Goal: Information Seeking & Learning: Check status

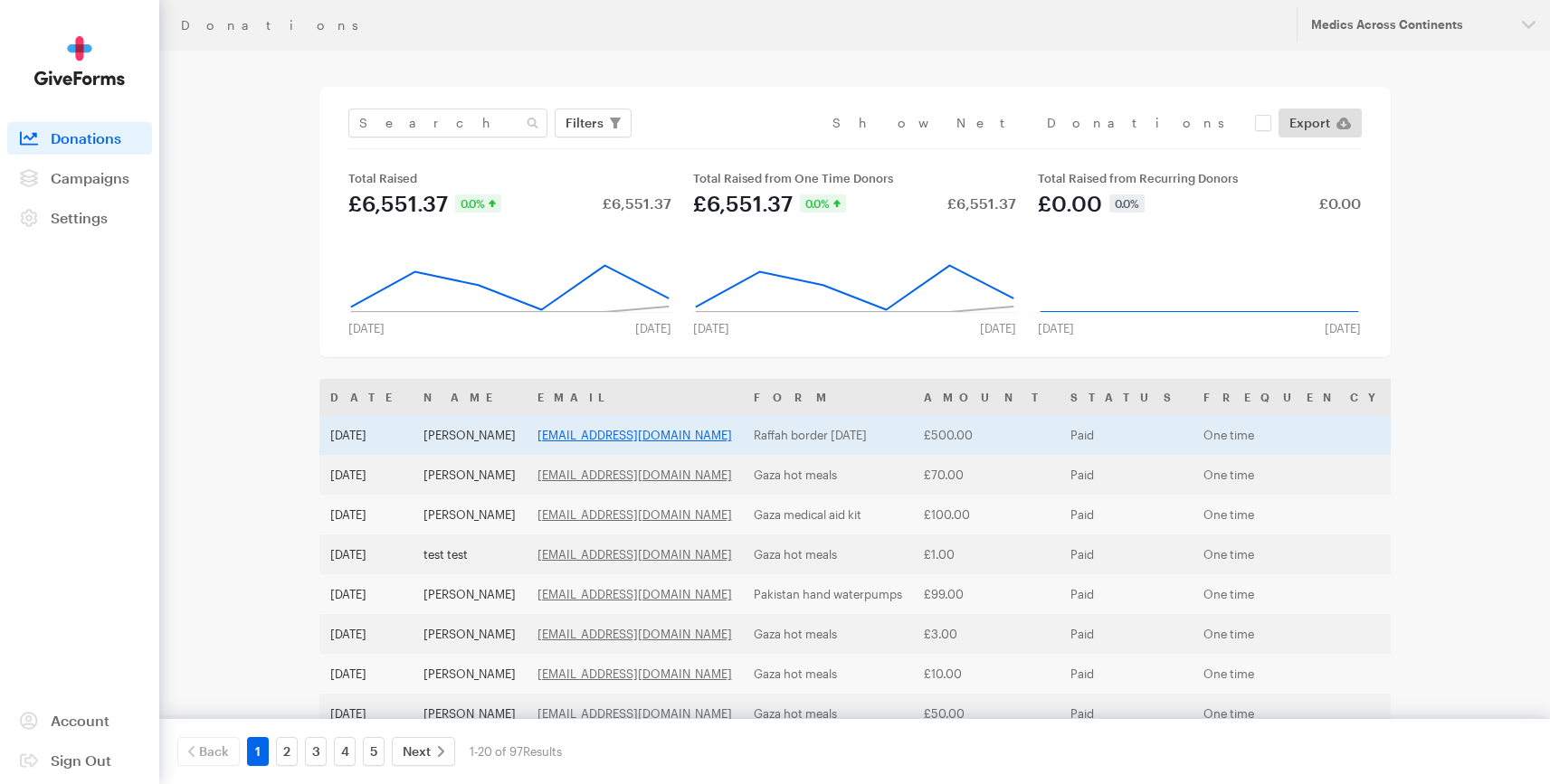
click at [664, 433] on link "emranhussain45@gmail.com" at bounding box center [635, 435] width 194 height 15
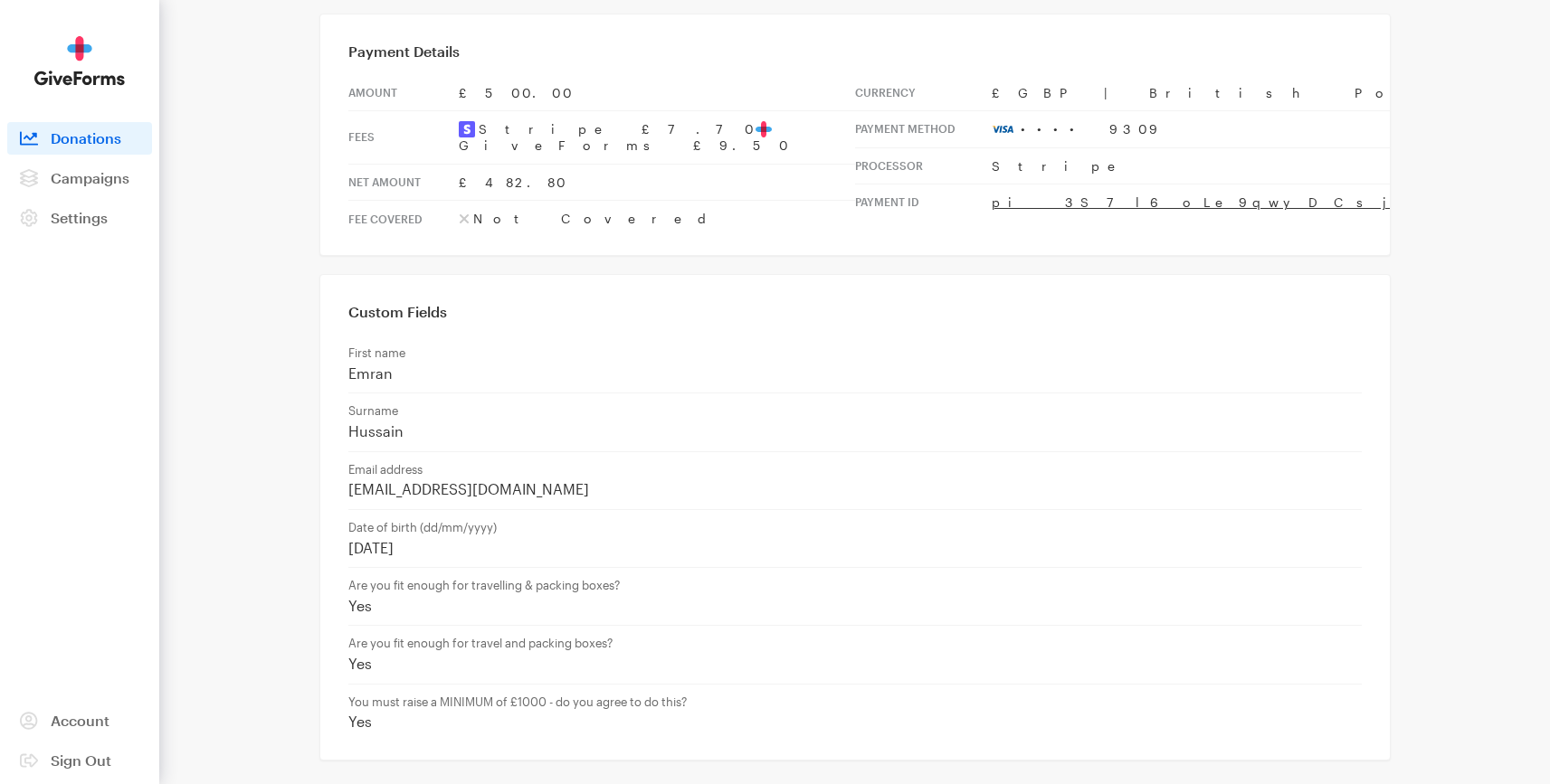
scroll to position [1, 0]
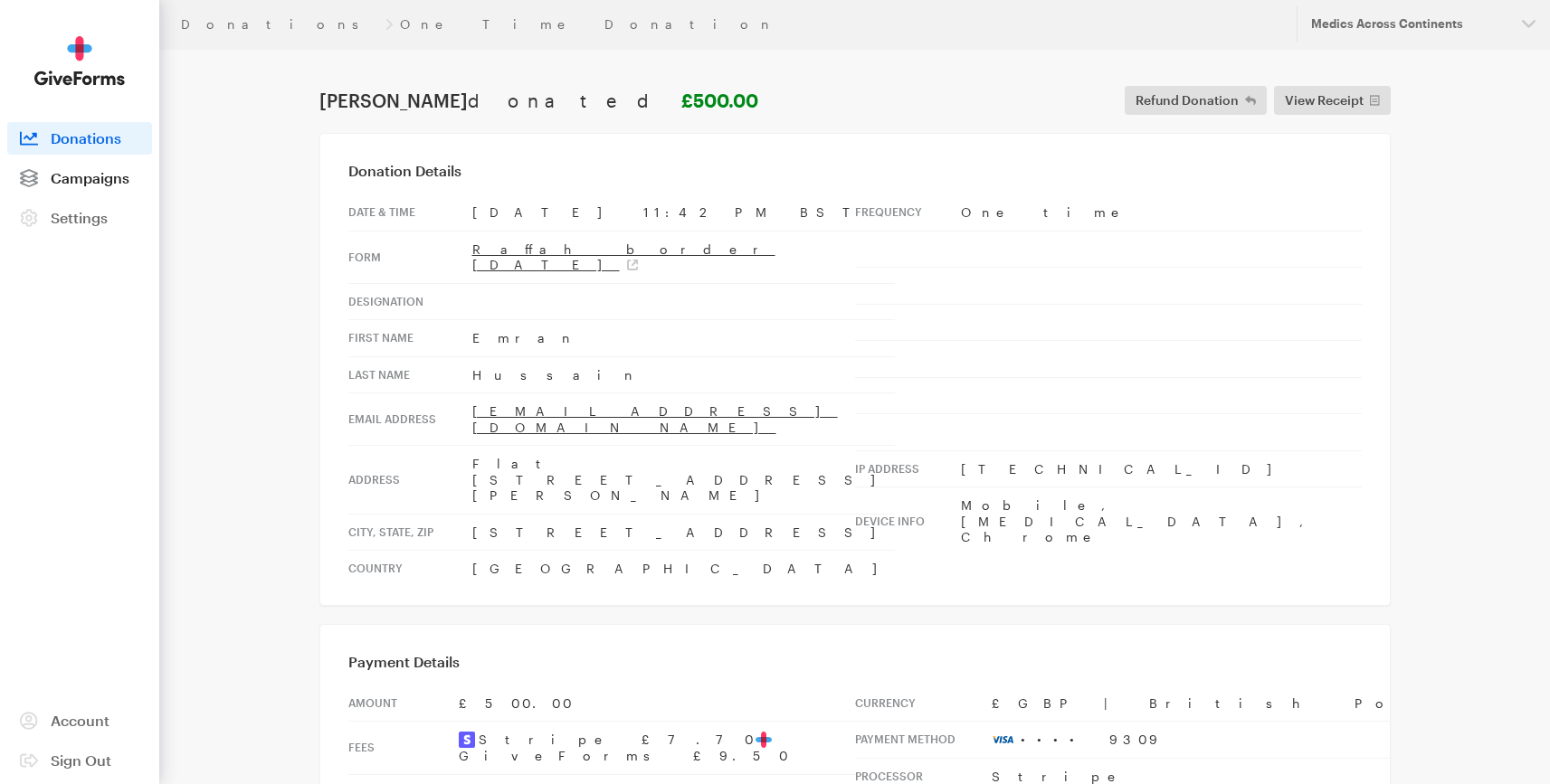
click at [65, 180] on span "Campaigns" at bounding box center [90, 177] width 79 height 17
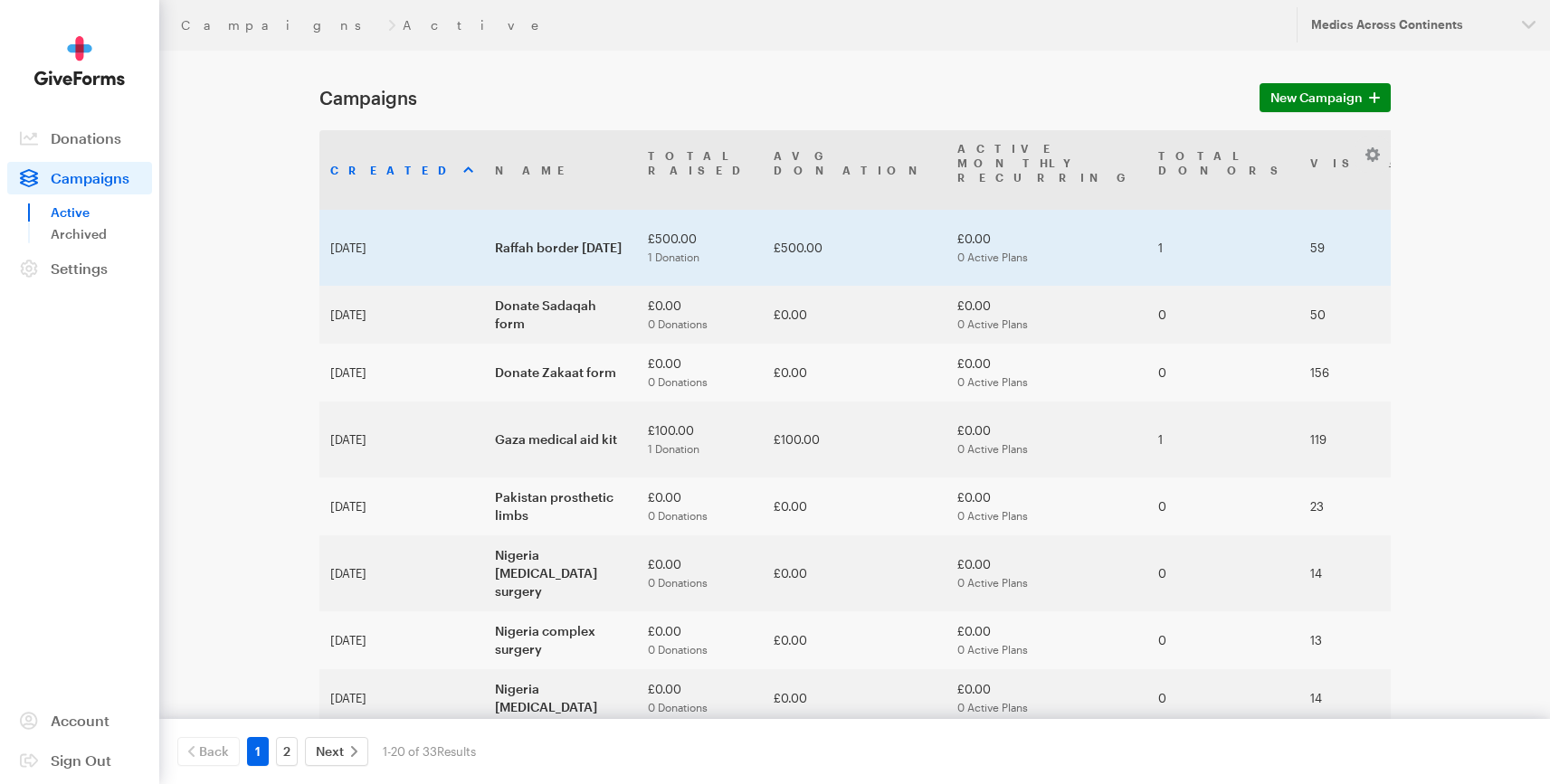
click at [484, 220] on td "Raffah border [DATE]" at bounding box center [561, 248] width 153 height 76
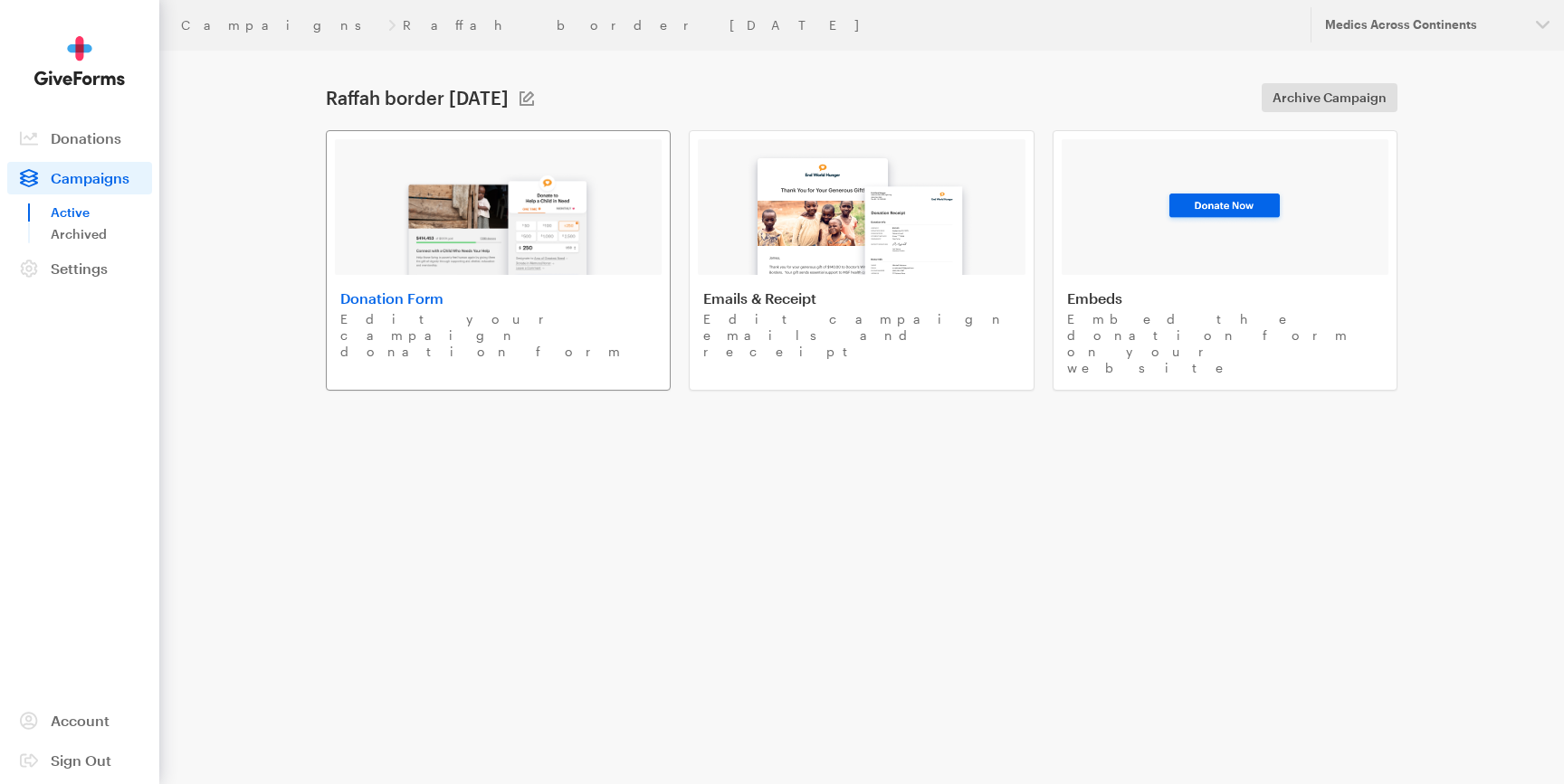
click at [412, 297] on h4 "Donation Form" at bounding box center [498, 299] width 316 height 18
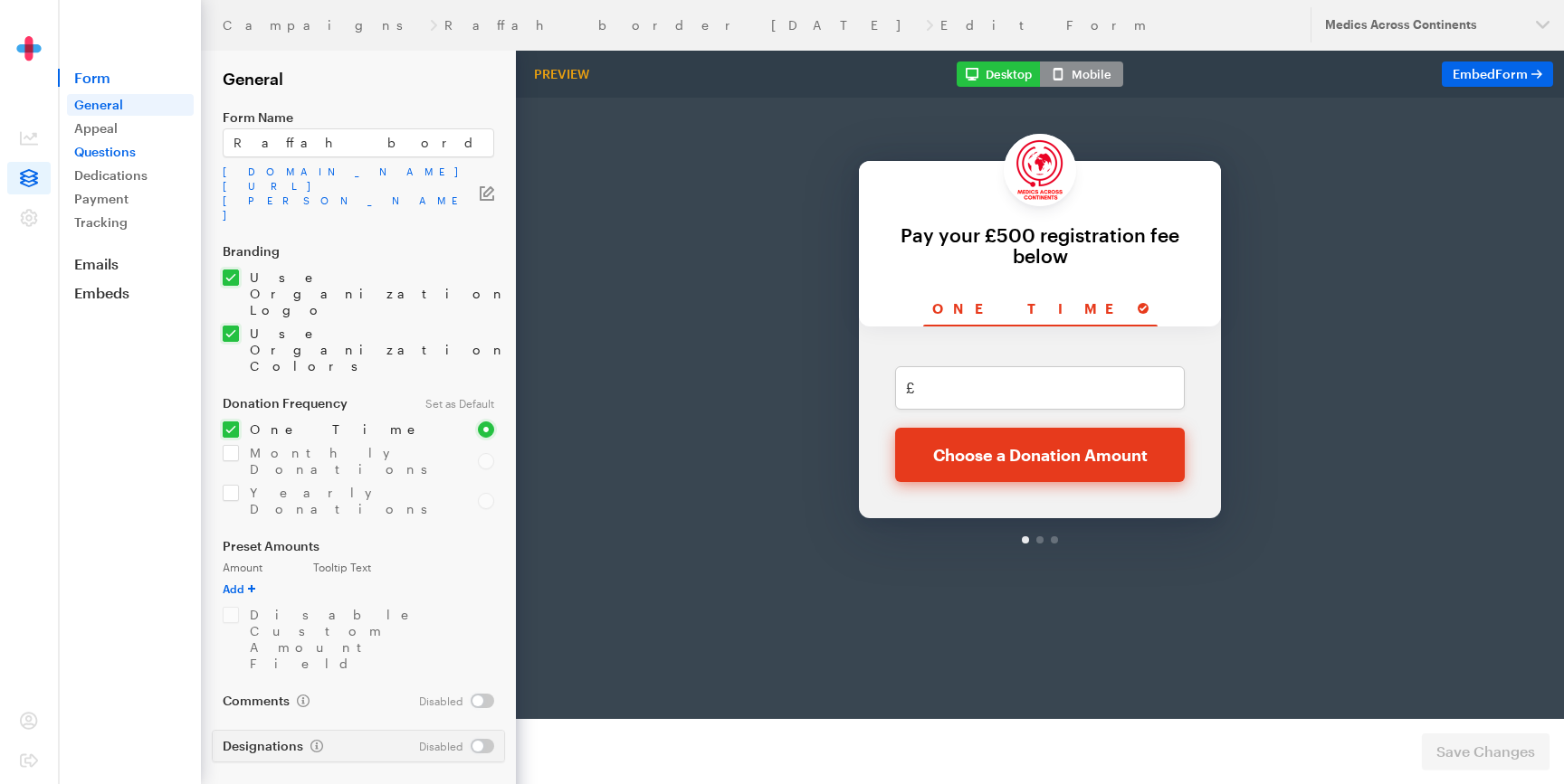
click at [97, 156] on link "Questions" at bounding box center [130, 152] width 126 height 22
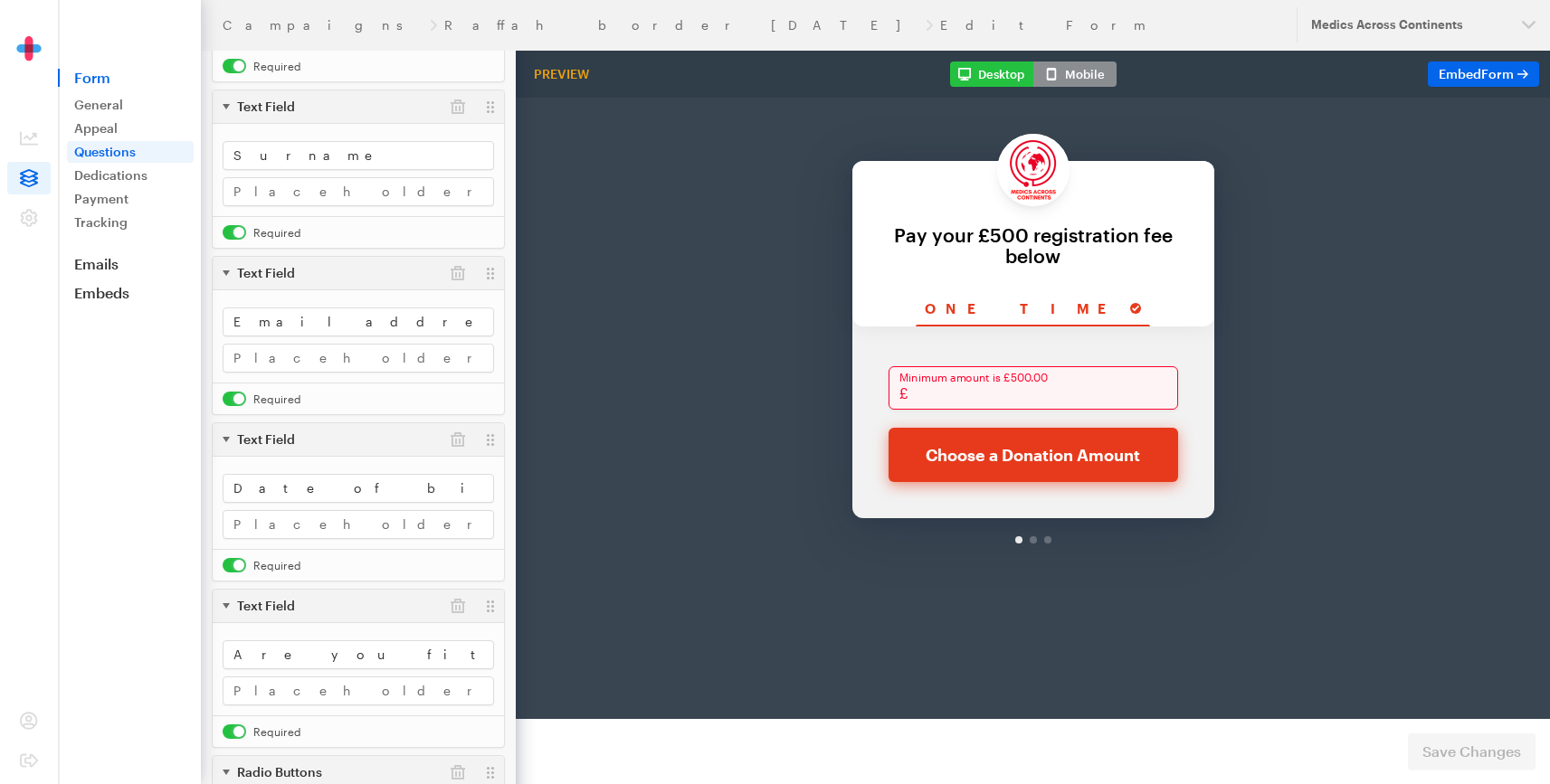
scroll to position [544, 0]
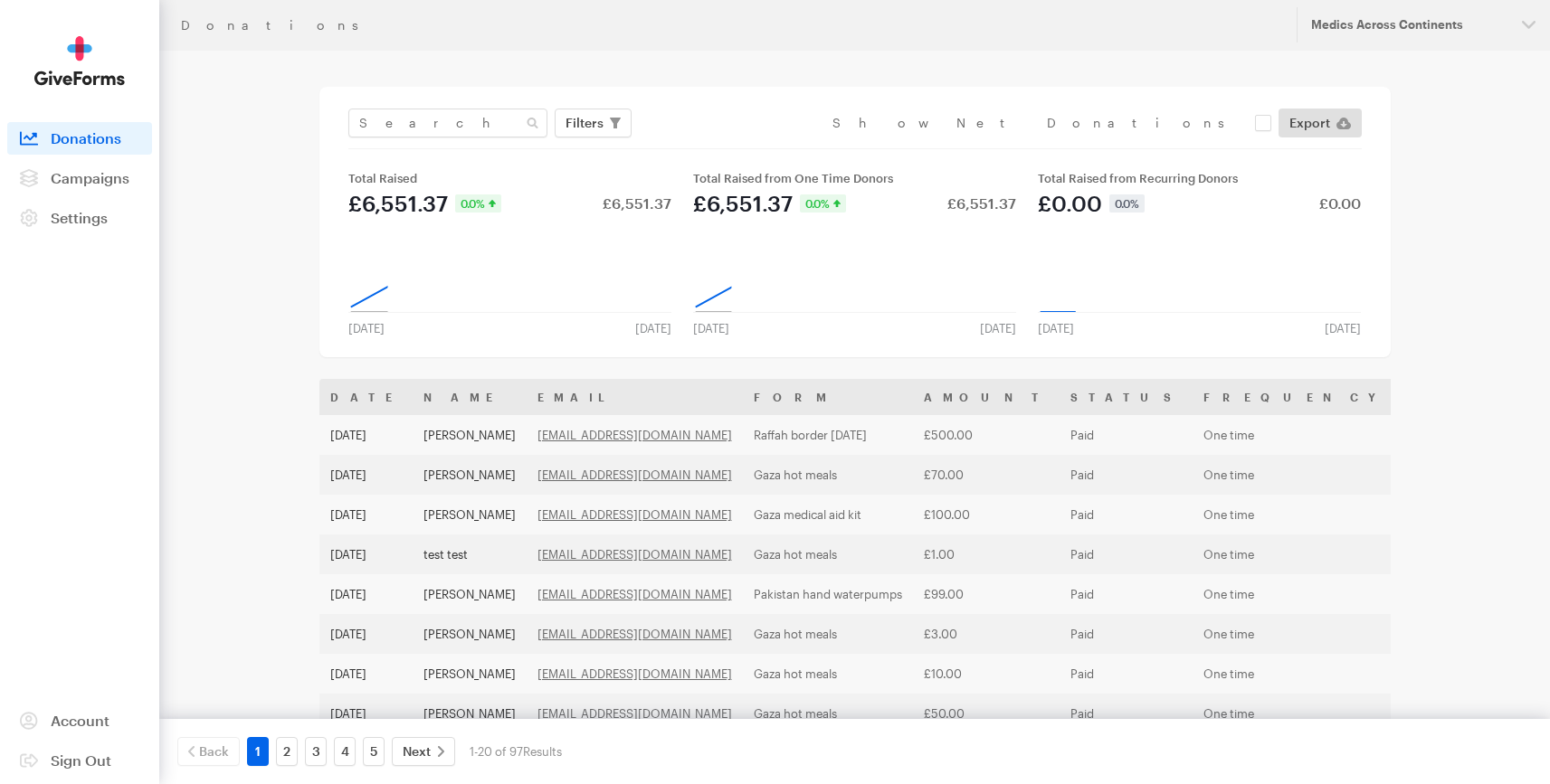
click at [483, 408] on th "Name" at bounding box center [469, 397] width 114 height 36
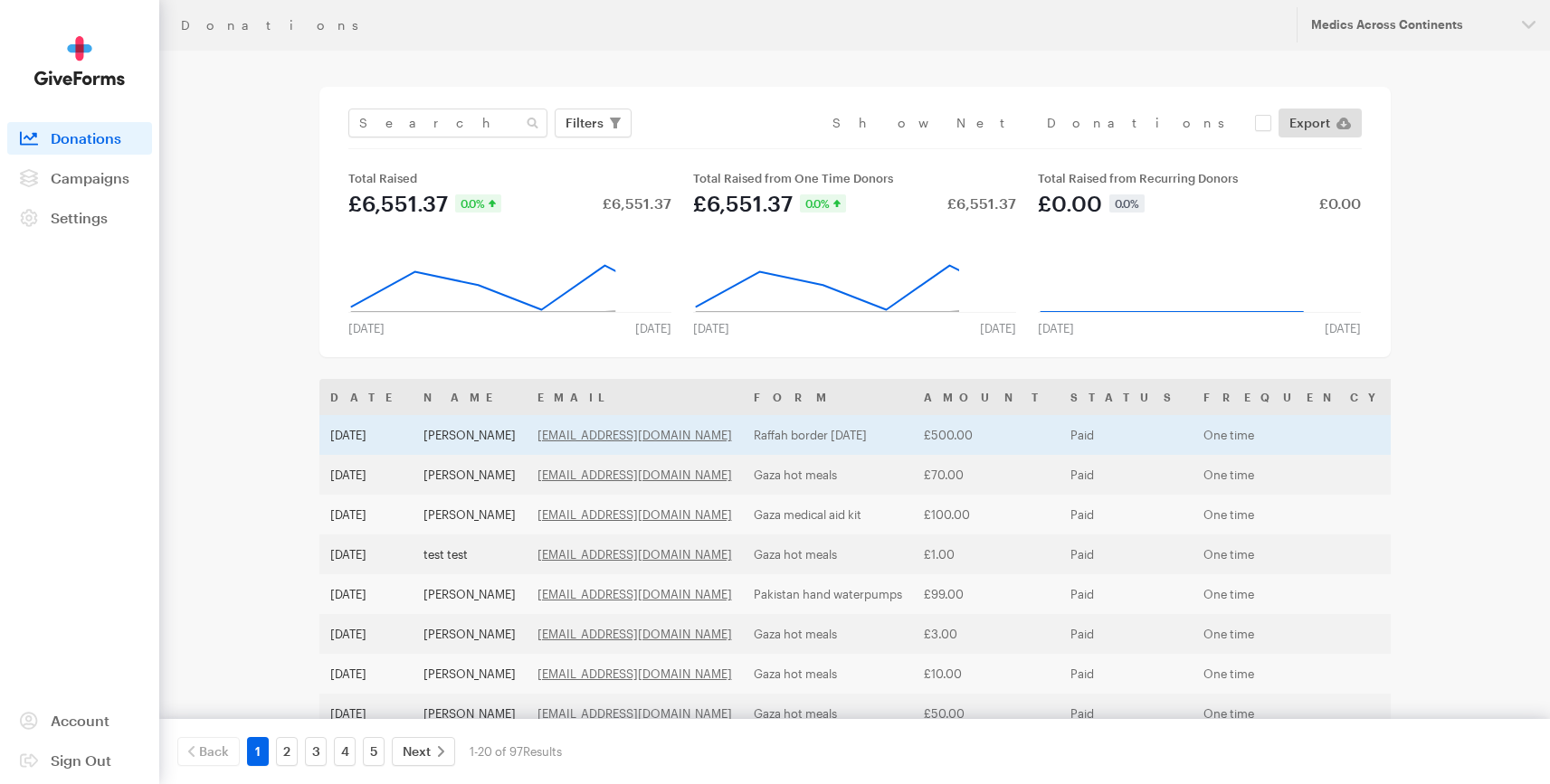
click at [475, 432] on td "[PERSON_NAME]" at bounding box center [469, 435] width 114 height 40
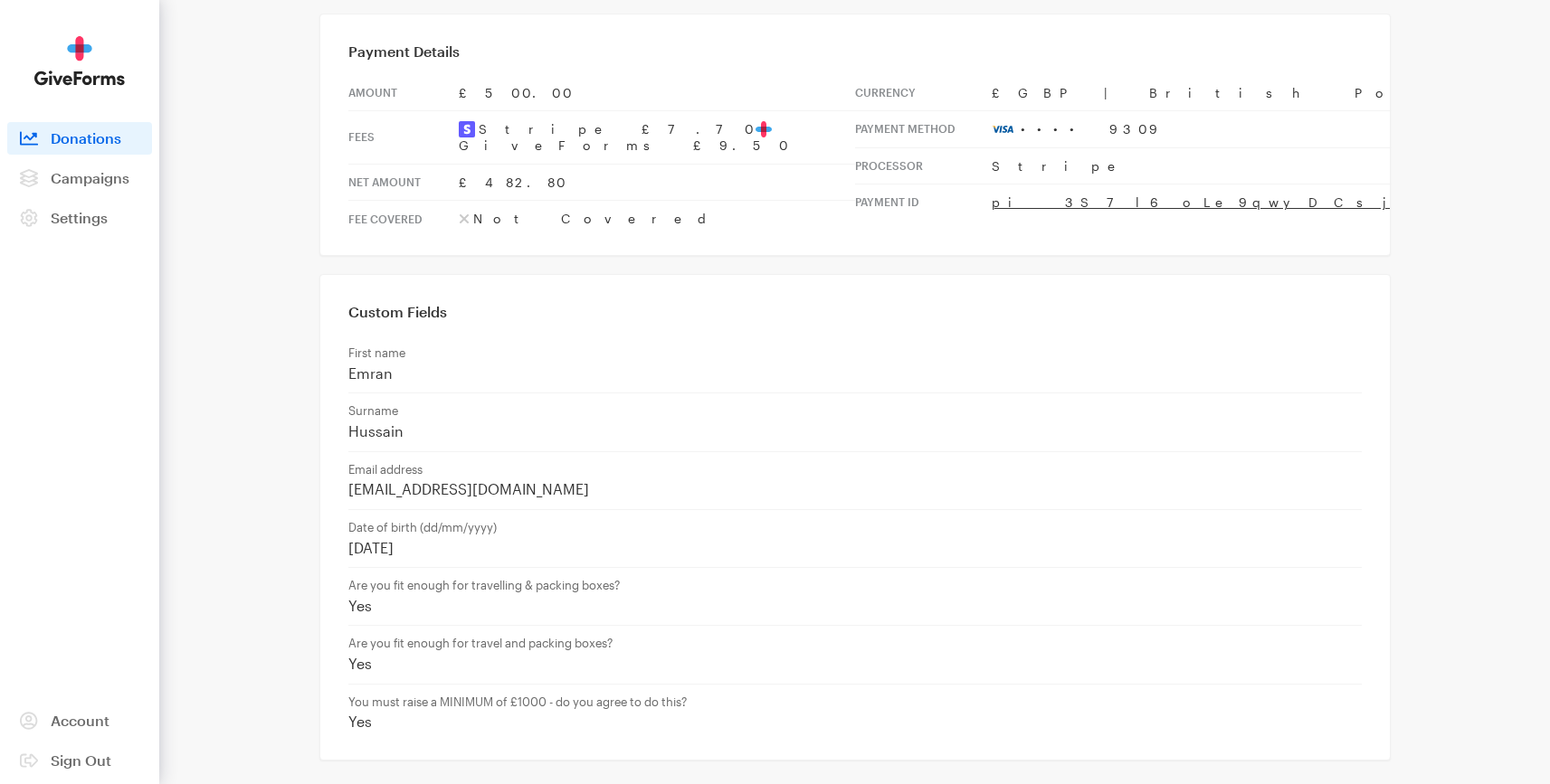
scroll to position [17, 0]
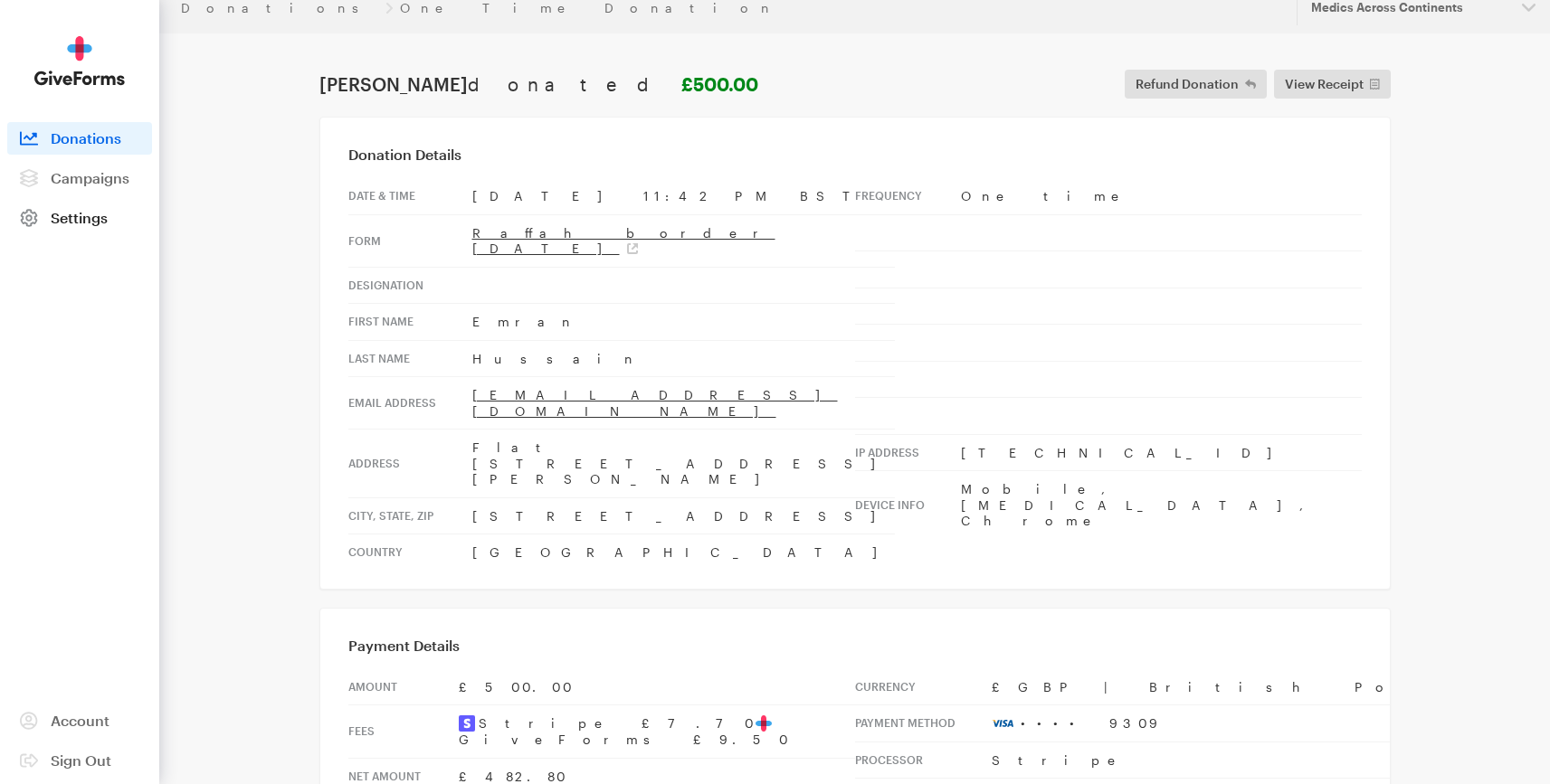
click at [83, 219] on span "Settings" at bounding box center [79, 217] width 57 height 17
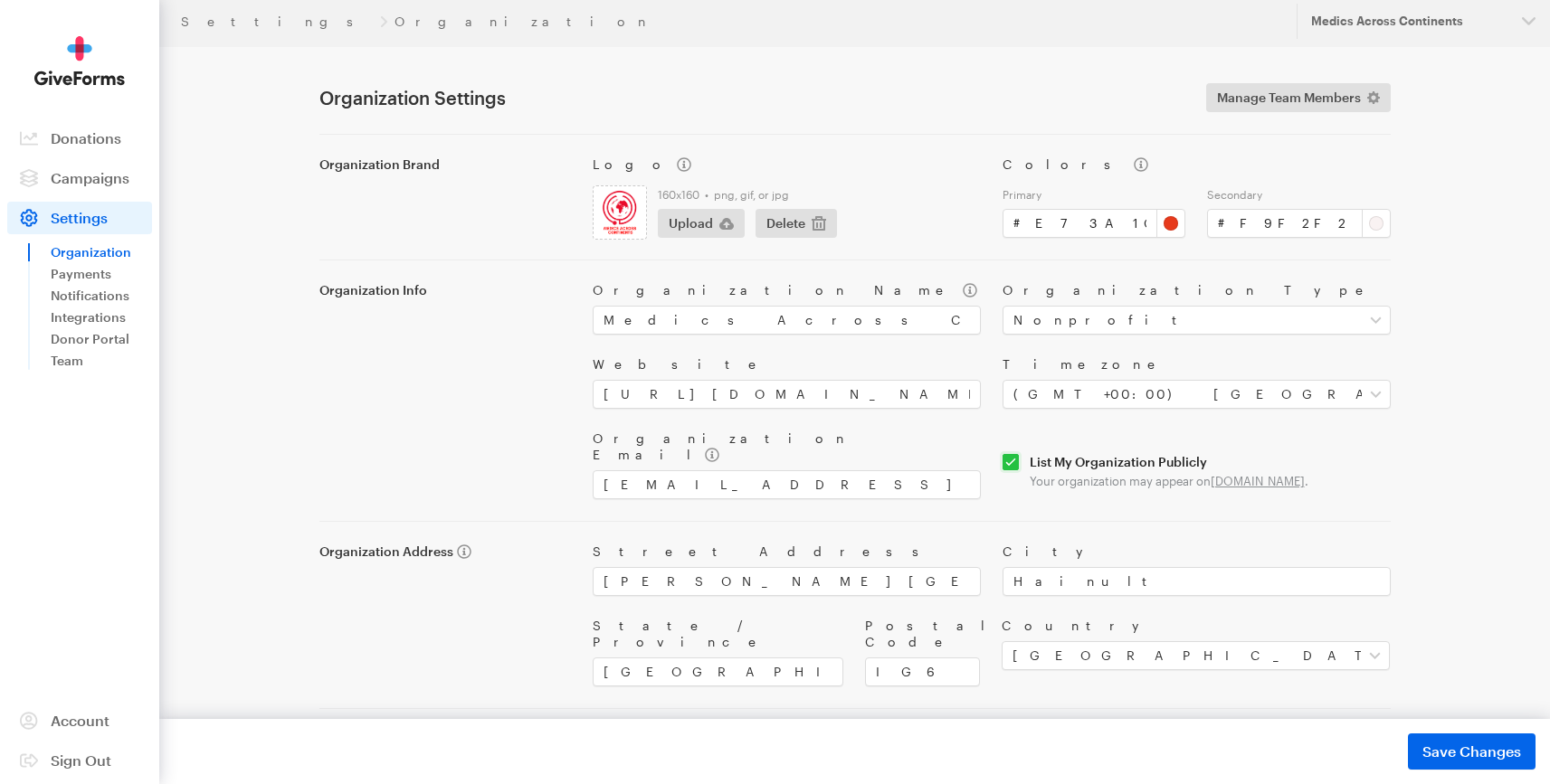
scroll to position [5, 0]
click at [99, 272] on link "Payments" at bounding box center [102, 274] width 102 height 22
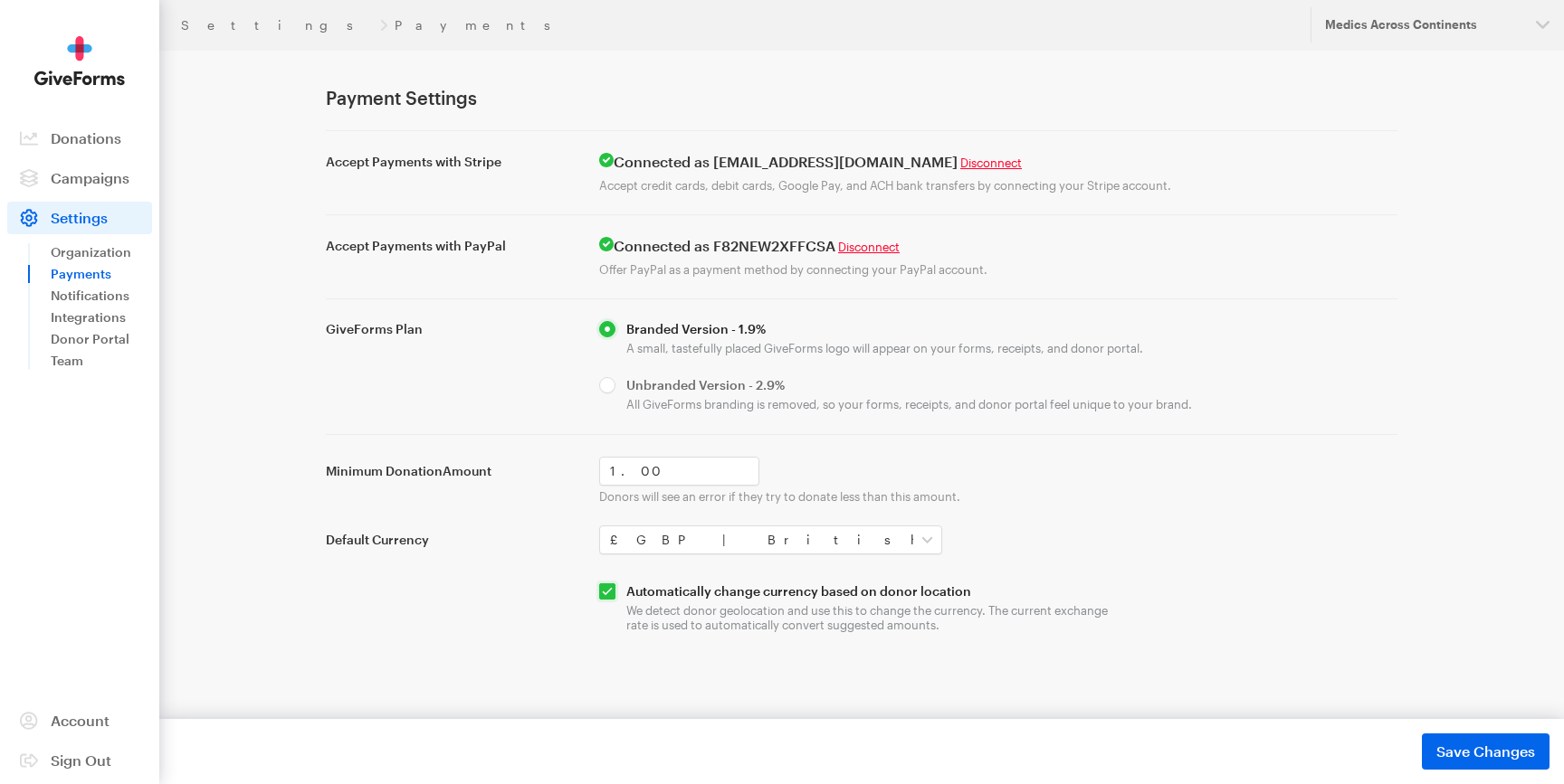
click at [805, 347] on input "radio" at bounding box center [998, 339] width 798 height 35
click at [93, 136] on span "Donations" at bounding box center [86, 137] width 71 height 17
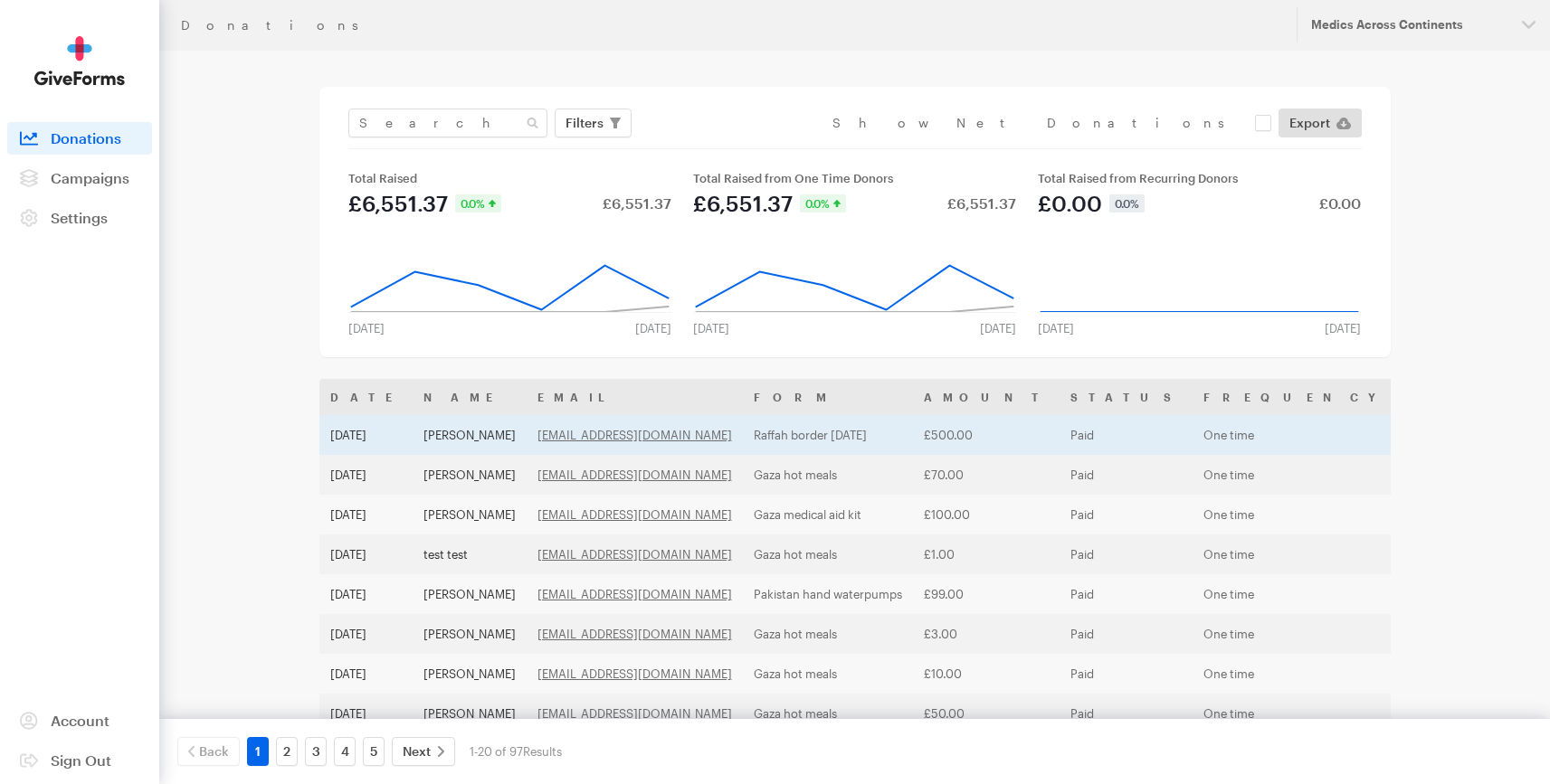
click at [473, 436] on td "Emran Hussain" at bounding box center [469, 435] width 114 height 40
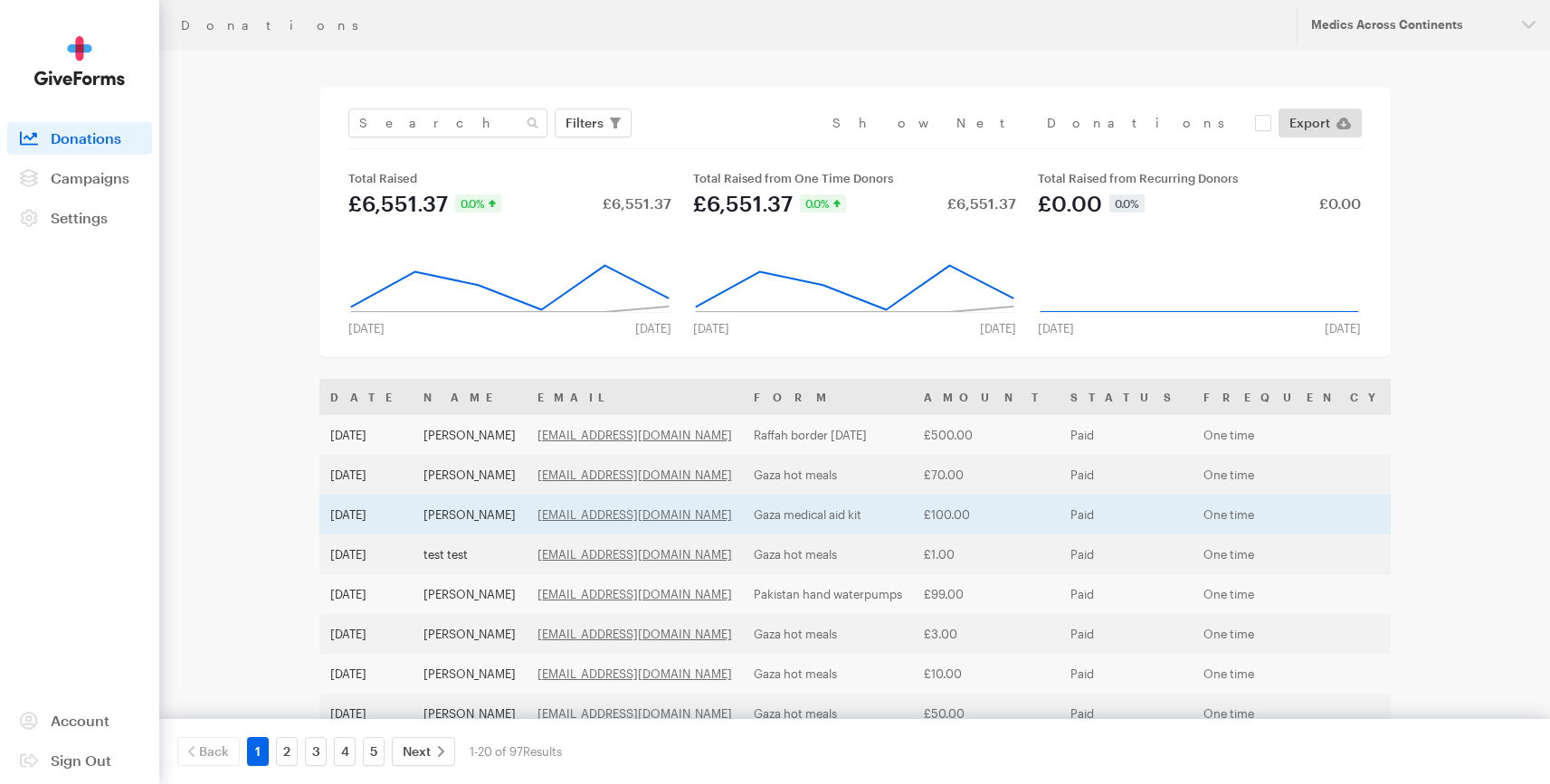
drag, startPoint x: 686, startPoint y: 436, endPoint x: 971, endPoint y: 521, distance: 297.4
click at [687, 437] on link "emranhussain45@gmail.com" at bounding box center [635, 435] width 194 height 15
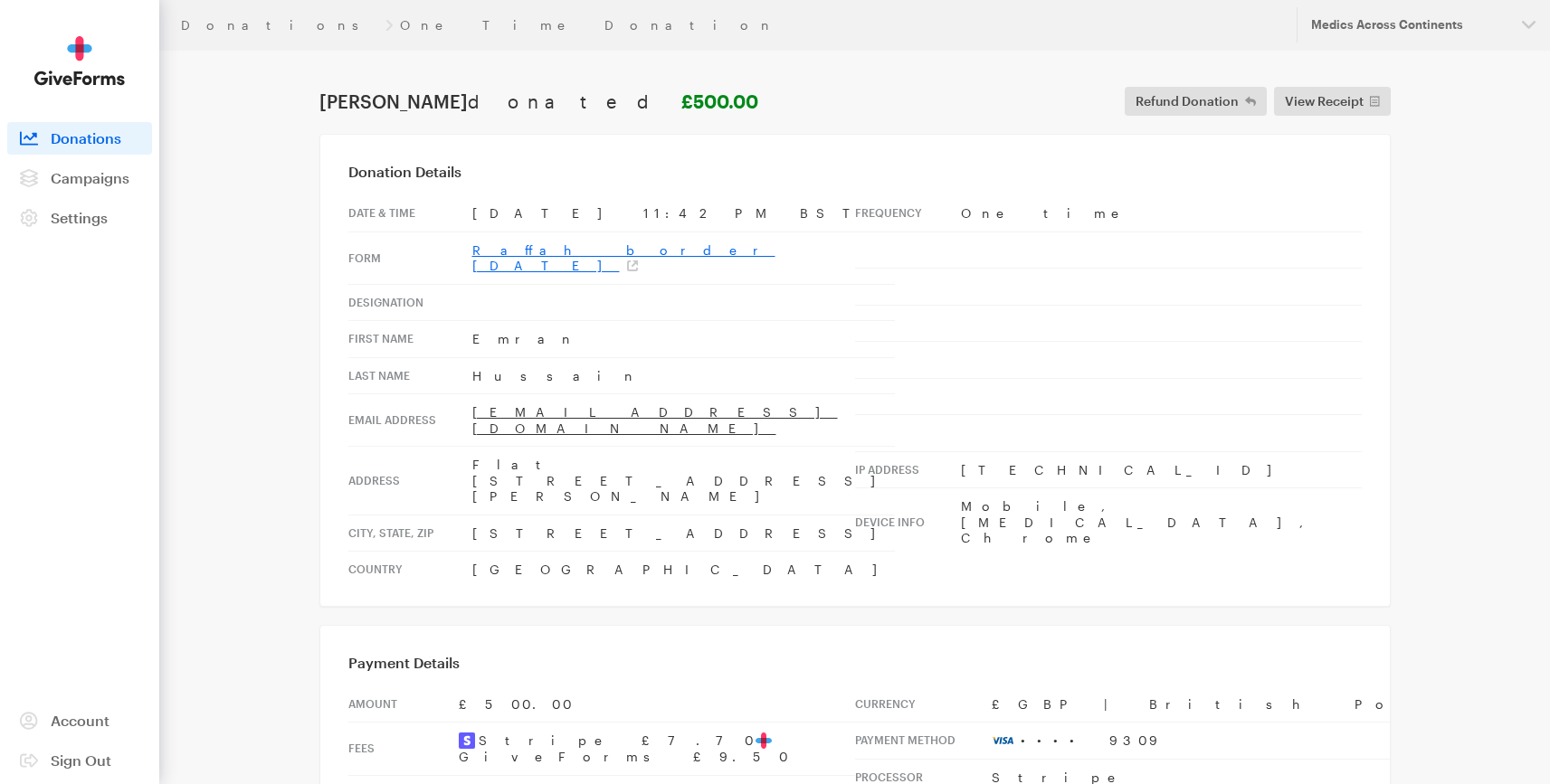
click at [532, 246] on link "Raffah border [DATE]" at bounding box center [624, 258] width 303 height 32
click at [1300, 96] on span "View Receipt" at bounding box center [1324, 102] width 79 height 22
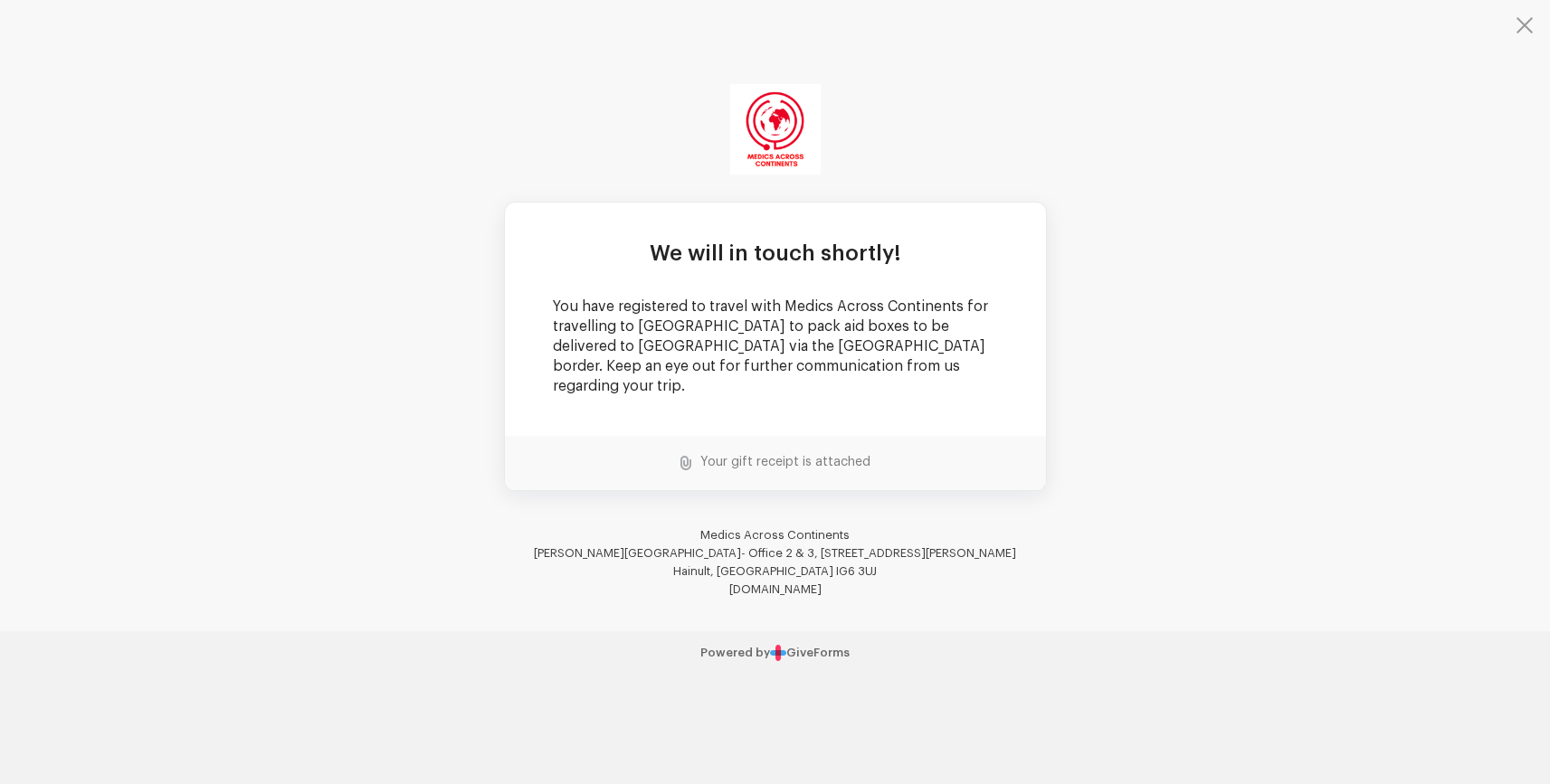
click at [1250, 252] on td "We will in touch shortly! You have registered to travel with Medics Across Cont…" at bounding box center [775, 315] width 1550 height 631
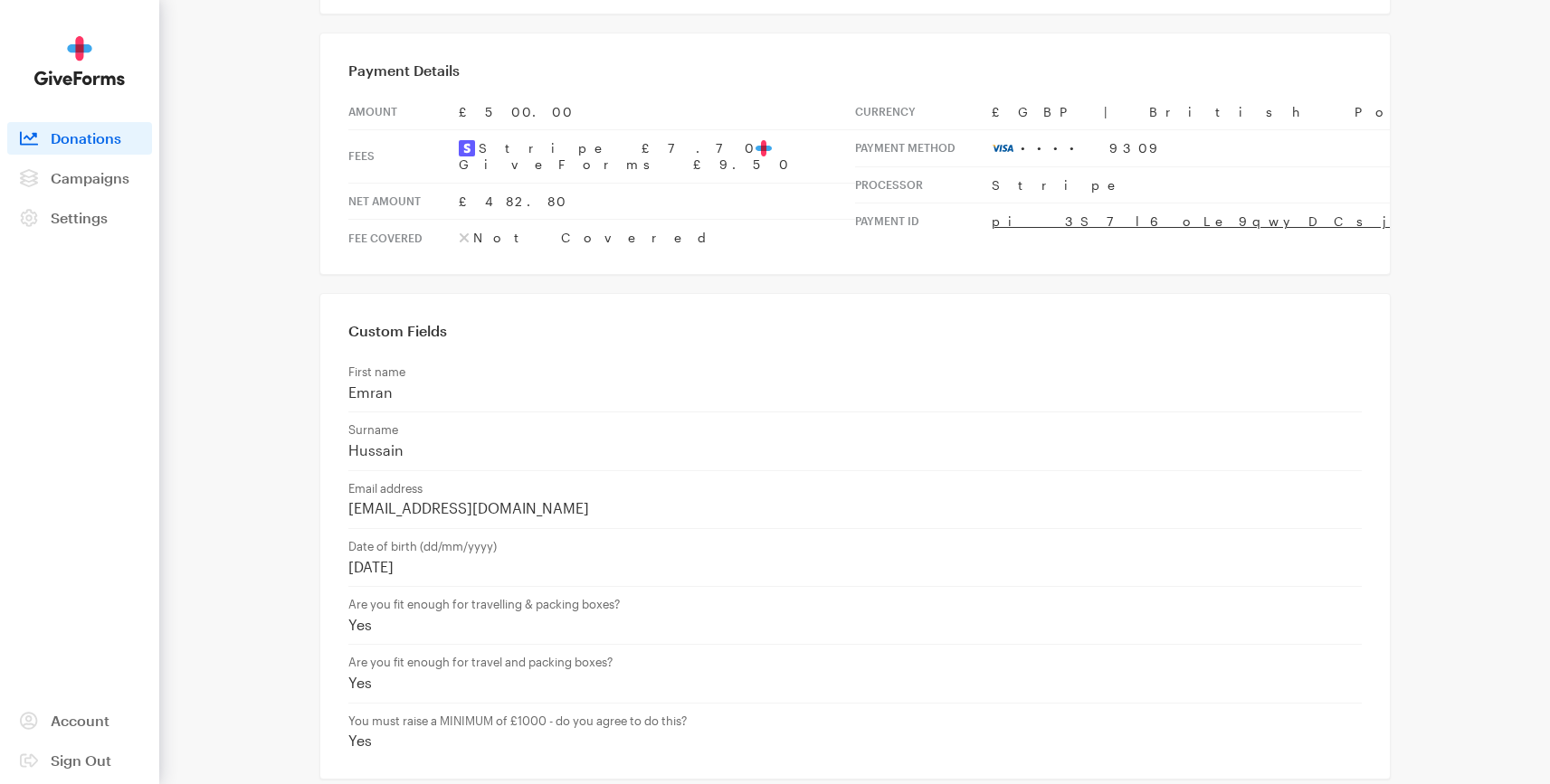
scroll to position [611, 0]
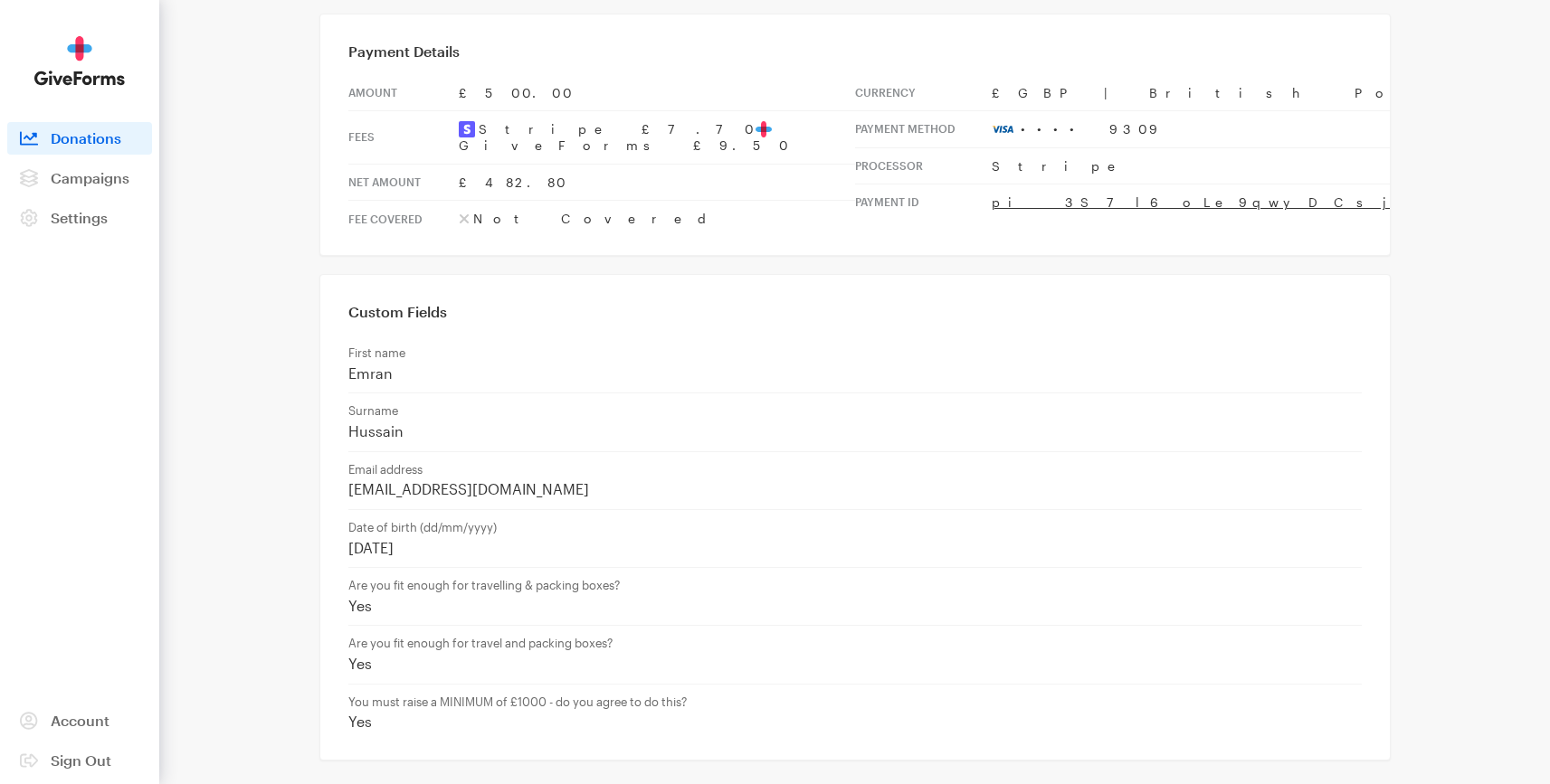
drag, startPoint x: 351, startPoint y: 465, endPoint x: 503, endPoint y: 470, distance: 152.1
click at [503, 540] on p "[DATE]" at bounding box center [854, 549] width 1013 height 19
click at [820, 661] on div "Custom Fields First name [PERSON_NAME] Surname [PERSON_NAME] Email address [EMA…" at bounding box center [855, 518] width 1071 height 487
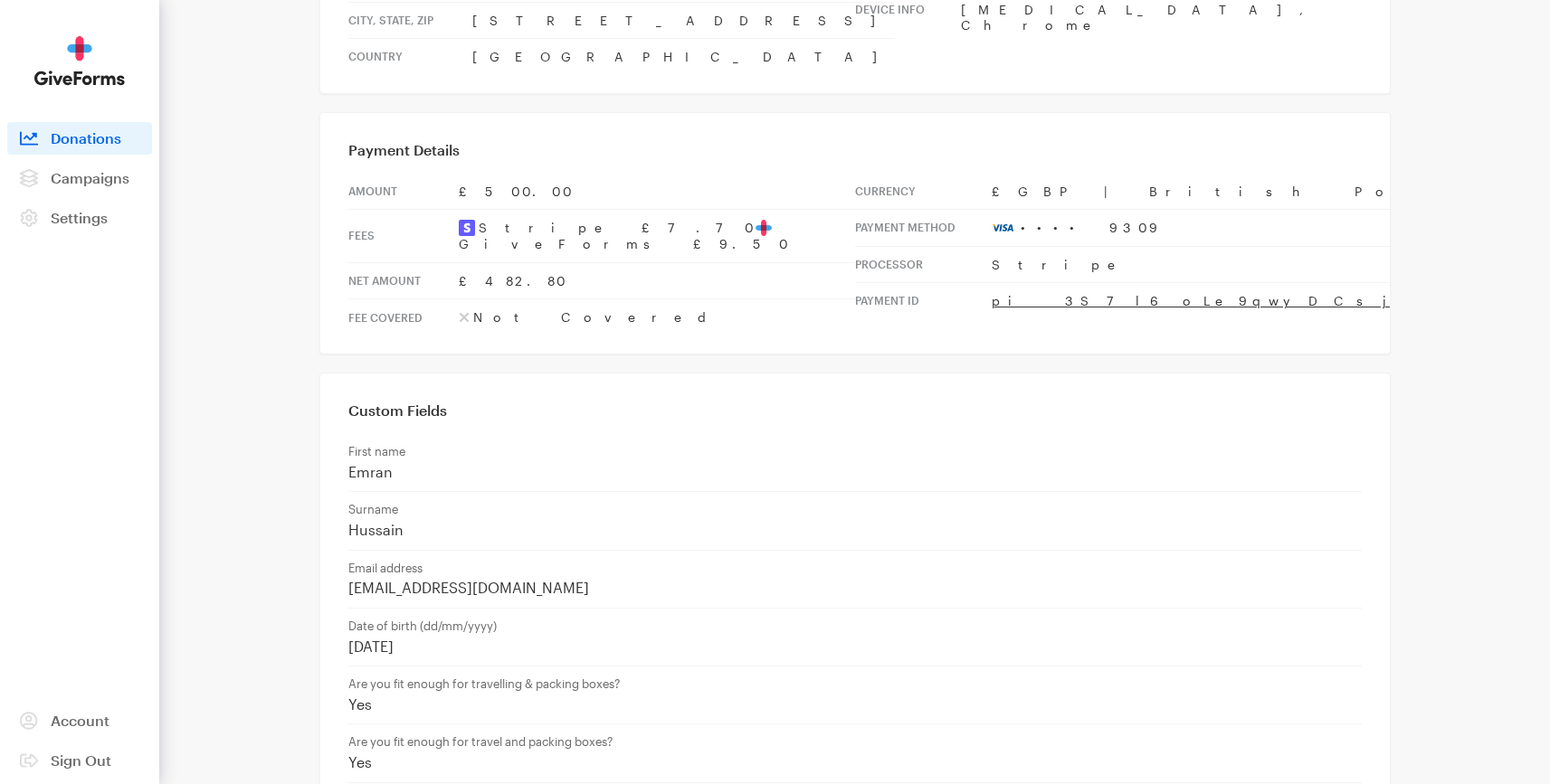
scroll to position [101, 0]
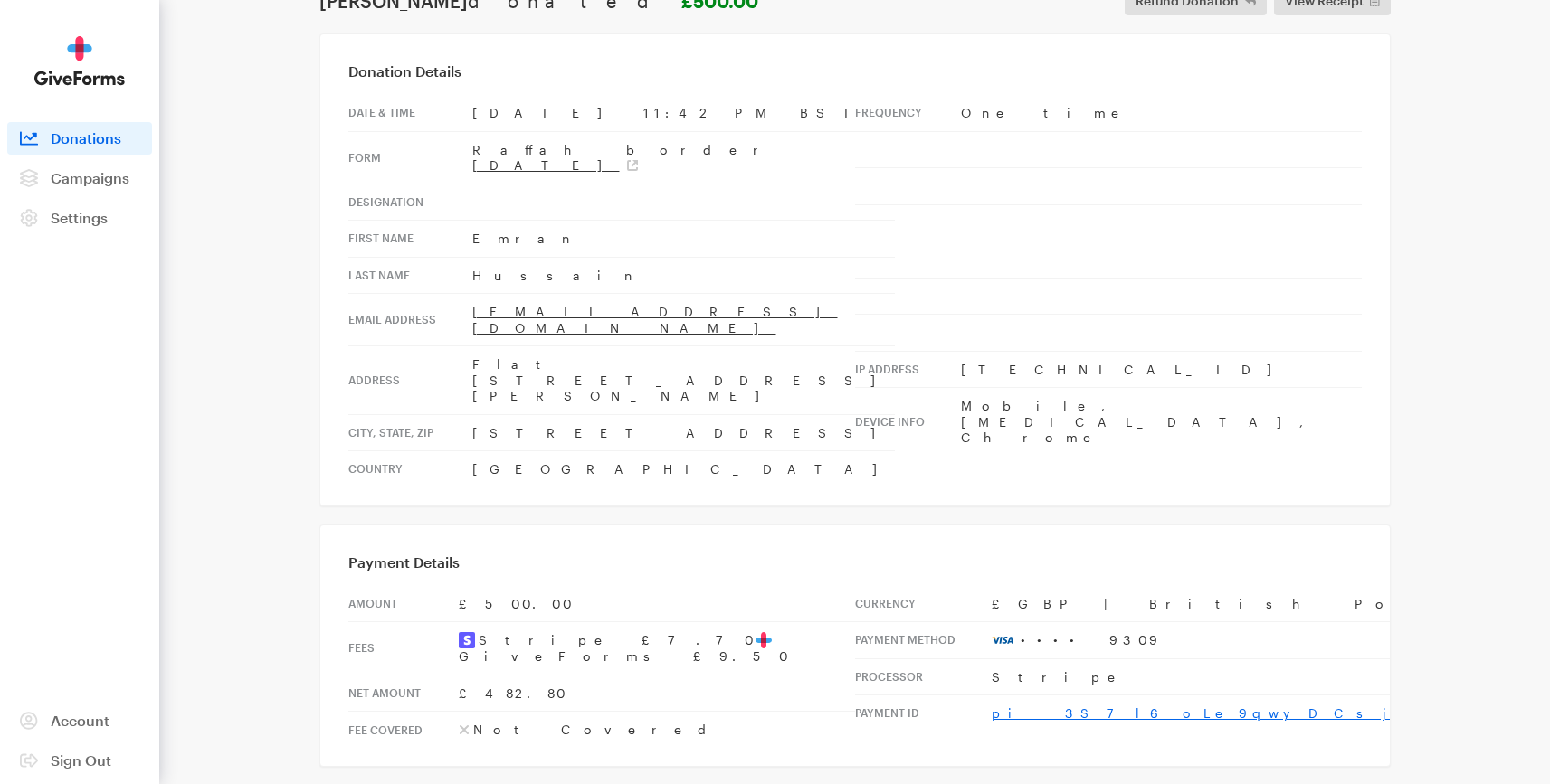
click at [1040, 706] on link "pi_3S7l6oLe9qwyDCsj3fYxtBCR" at bounding box center [1304, 713] width 625 height 15
